Goal: Task Accomplishment & Management: Manage account settings

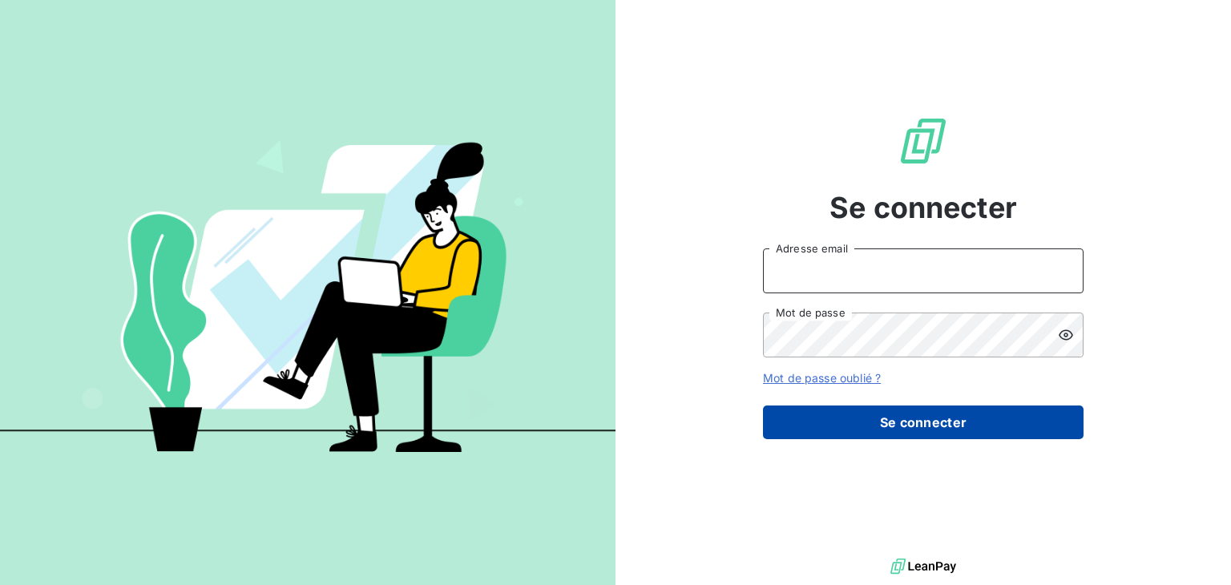
type input "[PERSON_NAME][EMAIL_ADDRESS][DOMAIN_NAME]"
click at [888, 433] on button "Se connecter" at bounding box center [923, 422] width 320 height 34
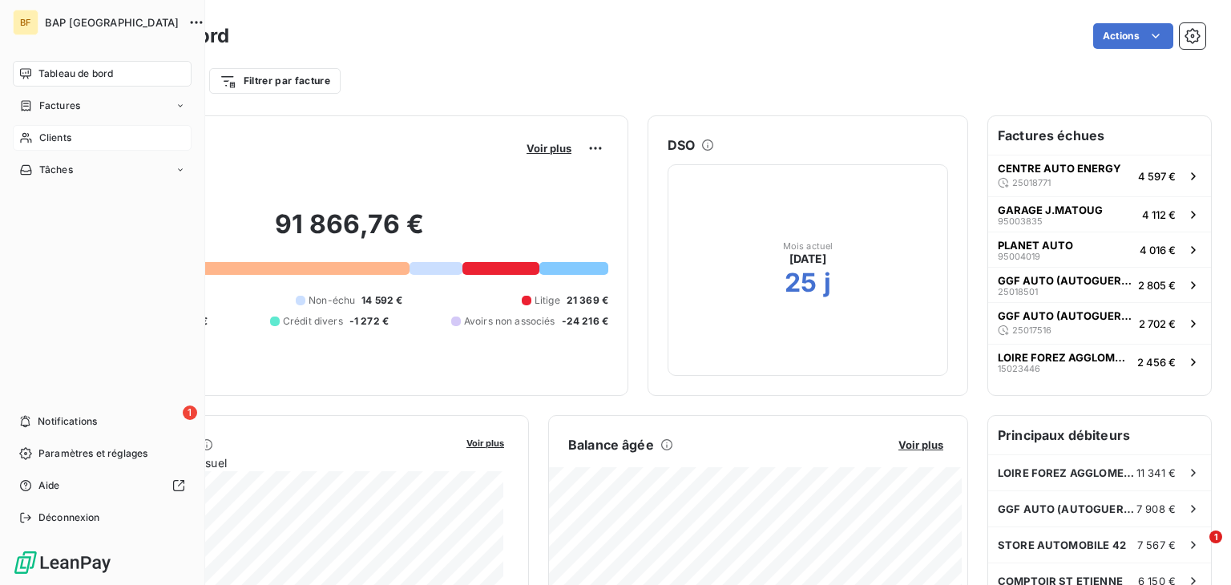
click at [23, 136] on icon at bounding box center [25, 138] width 11 height 10
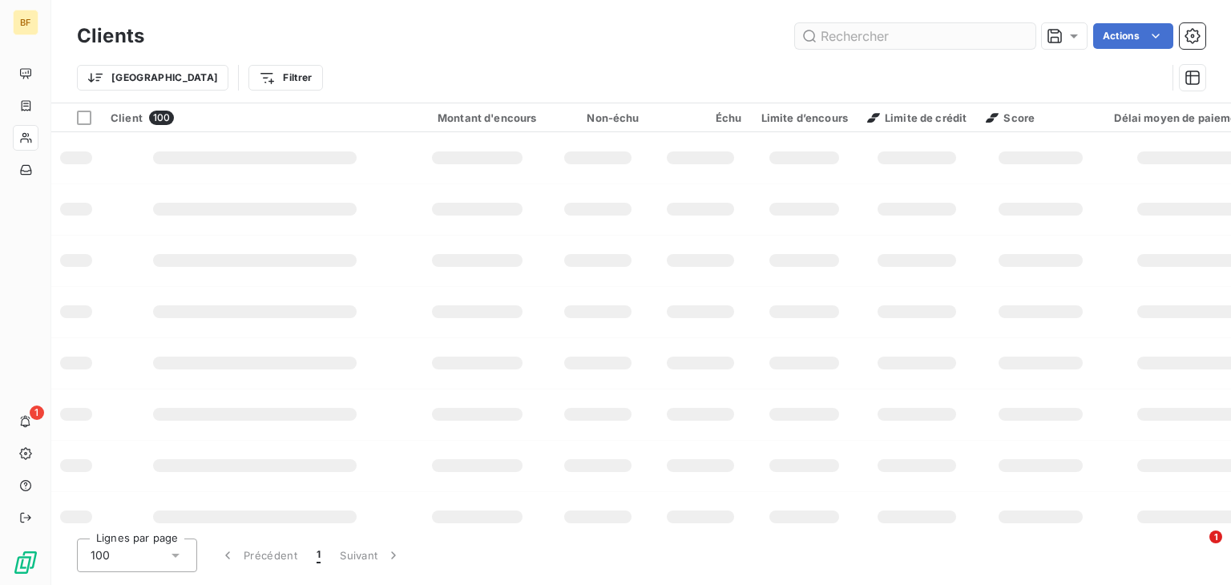
click at [905, 38] on input "text" at bounding box center [915, 36] width 240 height 26
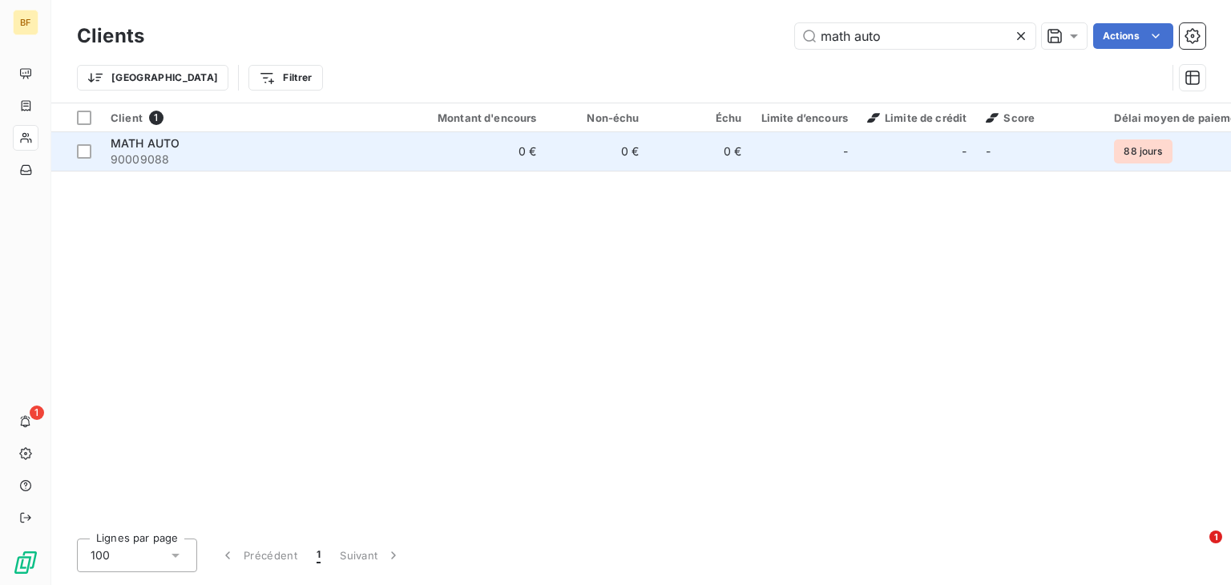
type input "math auto"
click at [580, 167] on td "0 €" at bounding box center [597, 151] width 103 height 38
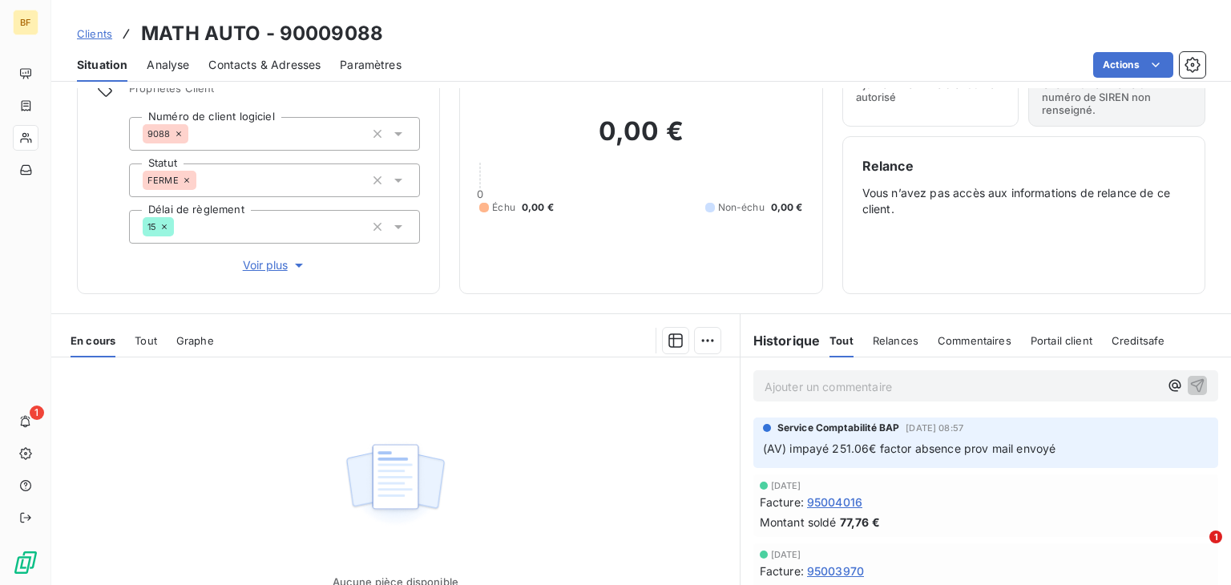
click at [811, 326] on div "Historique Tout Relances Commentaires Portail client Creditsafe Tout Relances C…" at bounding box center [985, 341] width 490 height 34
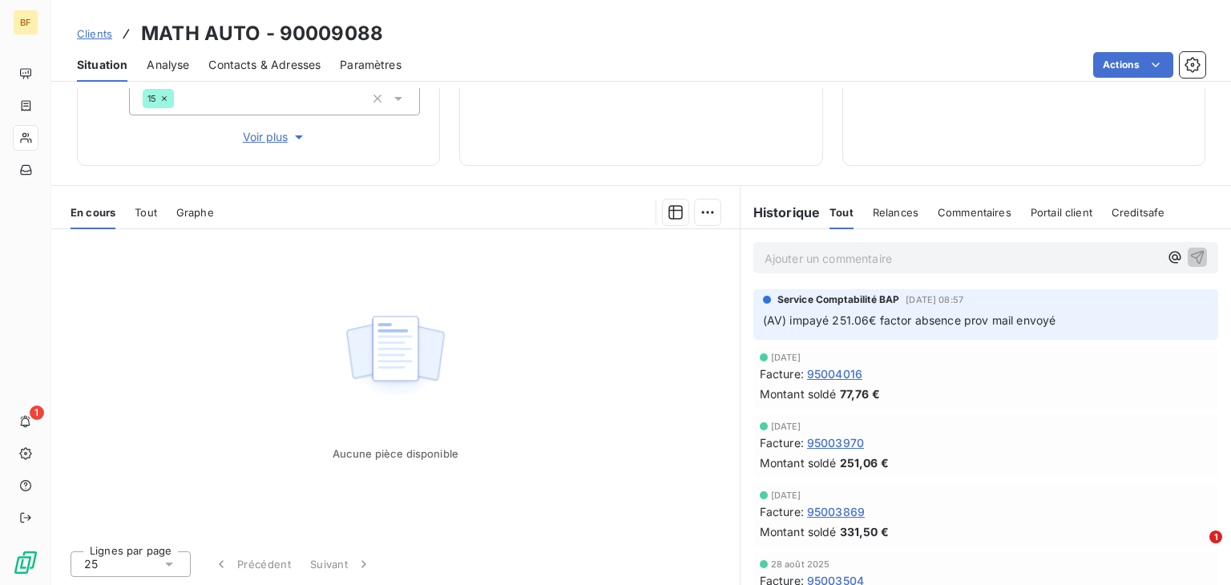
scroll to position [209, 0]
click at [824, 443] on span "95003970" at bounding box center [835, 442] width 57 height 17
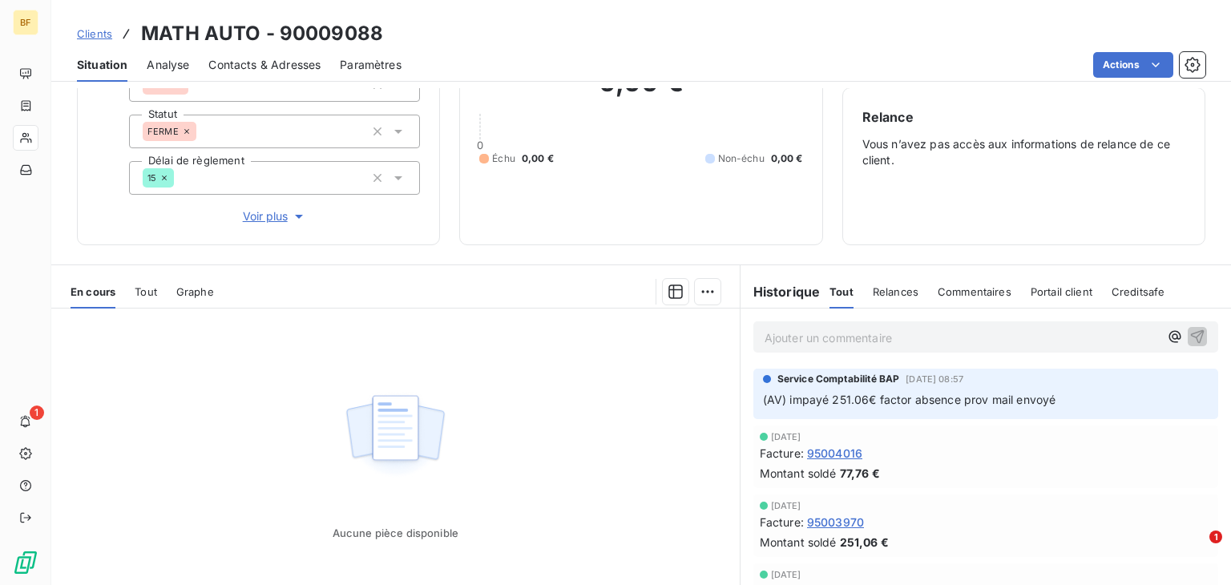
scroll to position [126, 0]
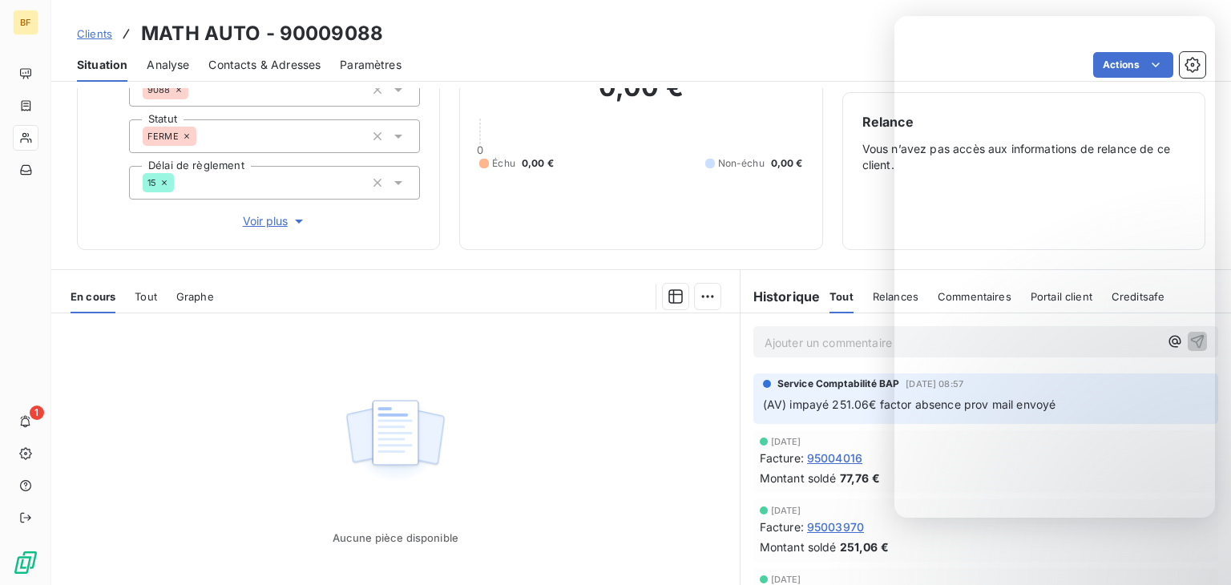
click at [1131, 560] on div "[DATE] Facture : 95003970 Montant soldé 251,06 €" at bounding box center [985, 530] width 465 height 62
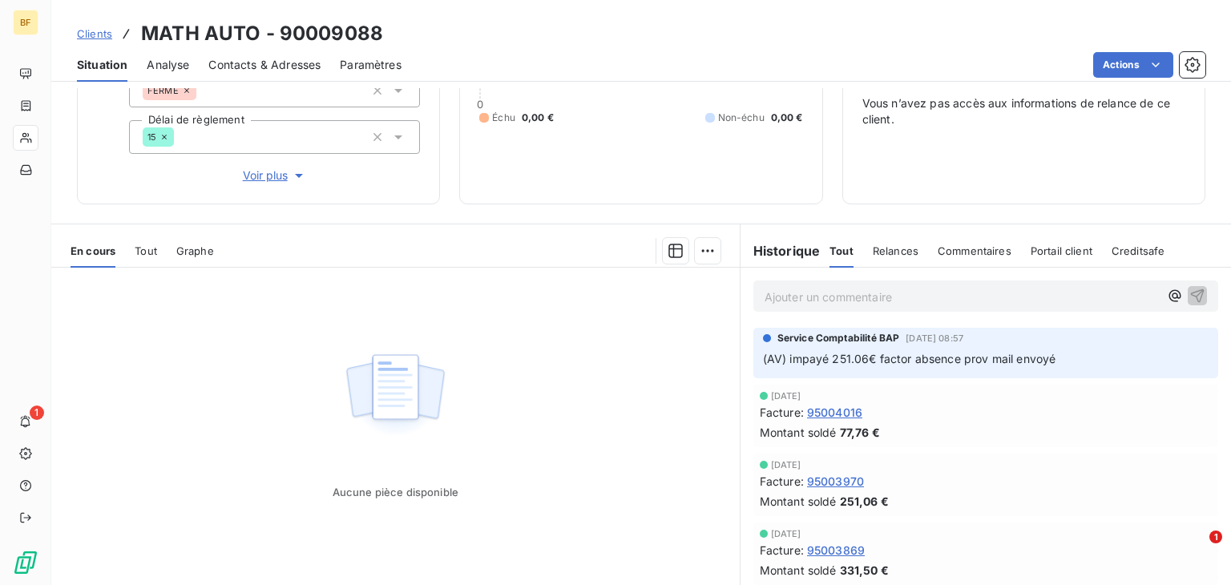
scroll to position [210, 0]
